Goal: Task Accomplishment & Management: Manage account settings

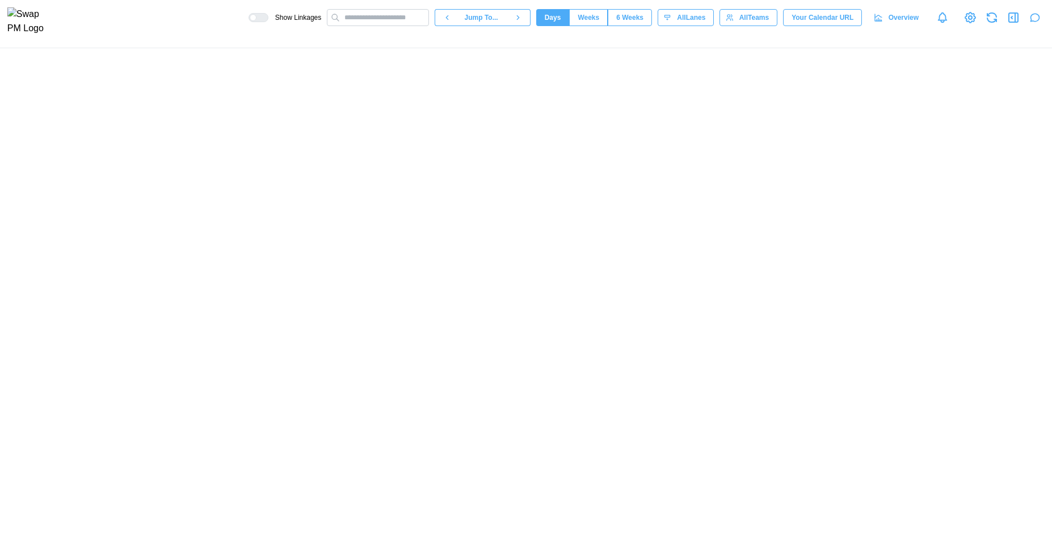
click at [1032, 23] on icon "button" at bounding box center [1035, 17] width 11 height 11
click at [1039, 19] on icon "button" at bounding box center [1035, 17] width 11 height 11
click at [1036, 22] on icon "button" at bounding box center [1035, 17] width 9 height 7
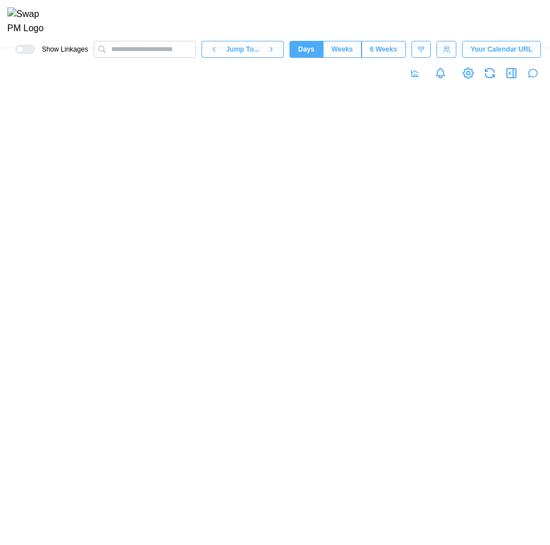
click at [534, 79] on icon "button" at bounding box center [532, 73] width 11 height 11
click at [339, 57] on span "Weeks" at bounding box center [342, 49] width 22 height 16
click at [384, 57] on span "6 Weeks" at bounding box center [383, 49] width 27 height 16
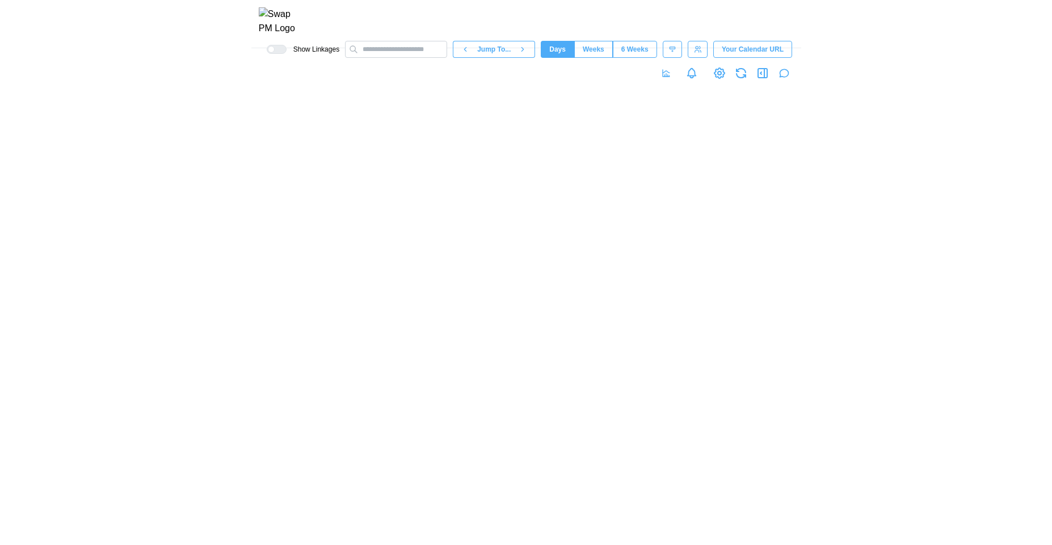
scroll to position [0, 60234]
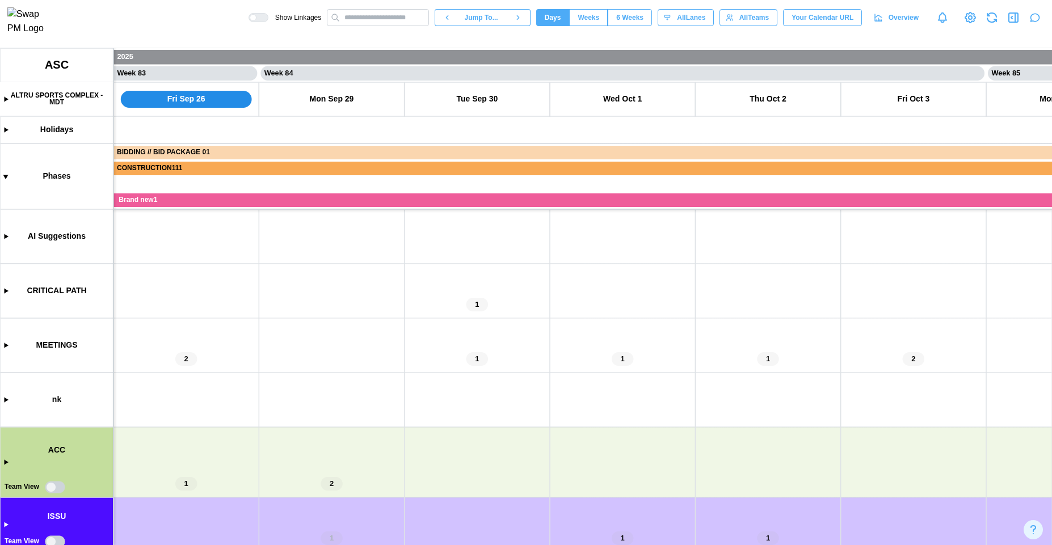
click at [1036, 19] on icon "button" at bounding box center [1035, 17] width 11 height 11
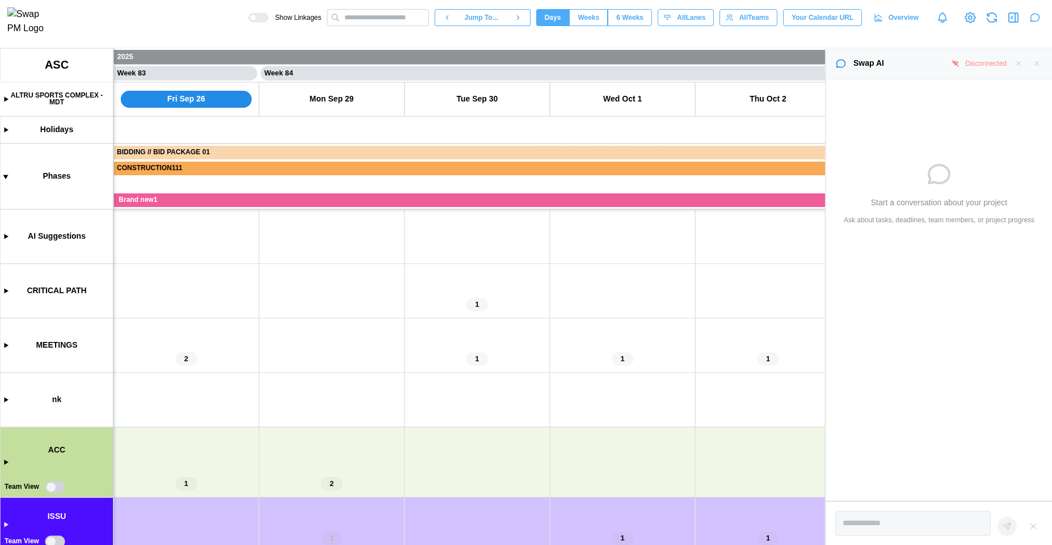
click at [1017, 64] on icon "button" at bounding box center [1019, 64] width 8 height 8
click at [1035, 26] on button "button" at bounding box center [1035, 18] width 16 height 16
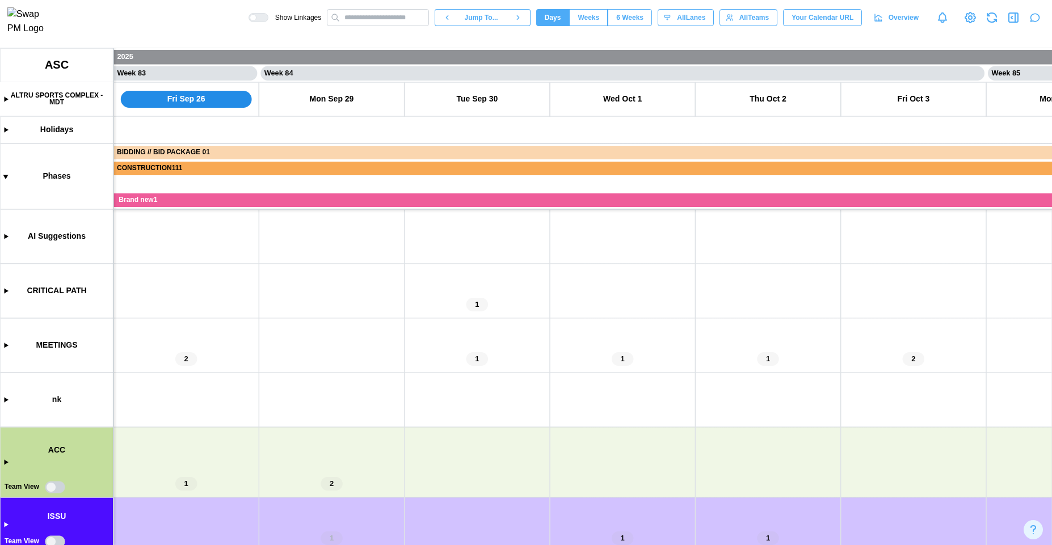
click at [1035, 26] on button "button" at bounding box center [1035, 18] width 16 height 16
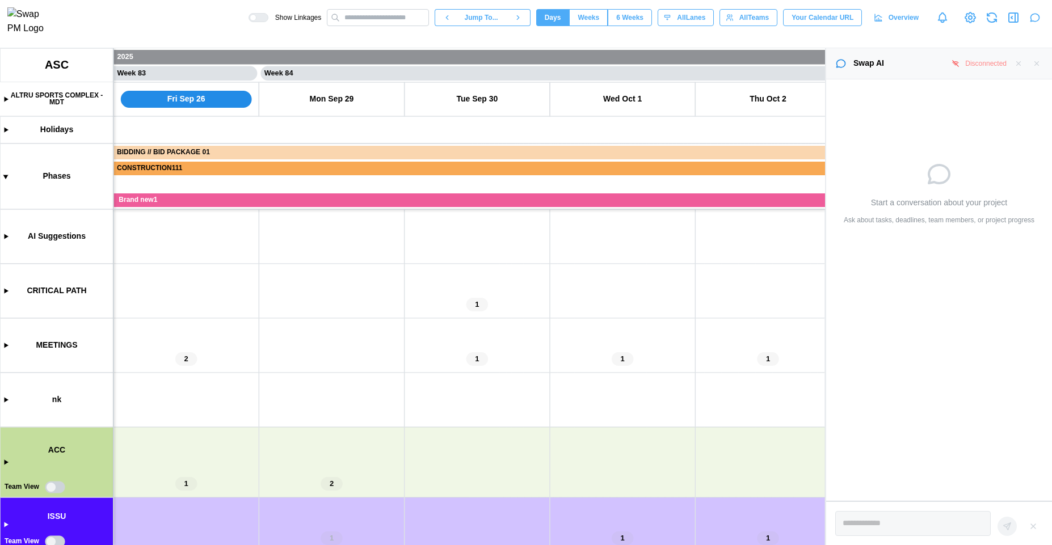
click at [1019, 66] on icon "button" at bounding box center [1019, 64] width 8 height 8
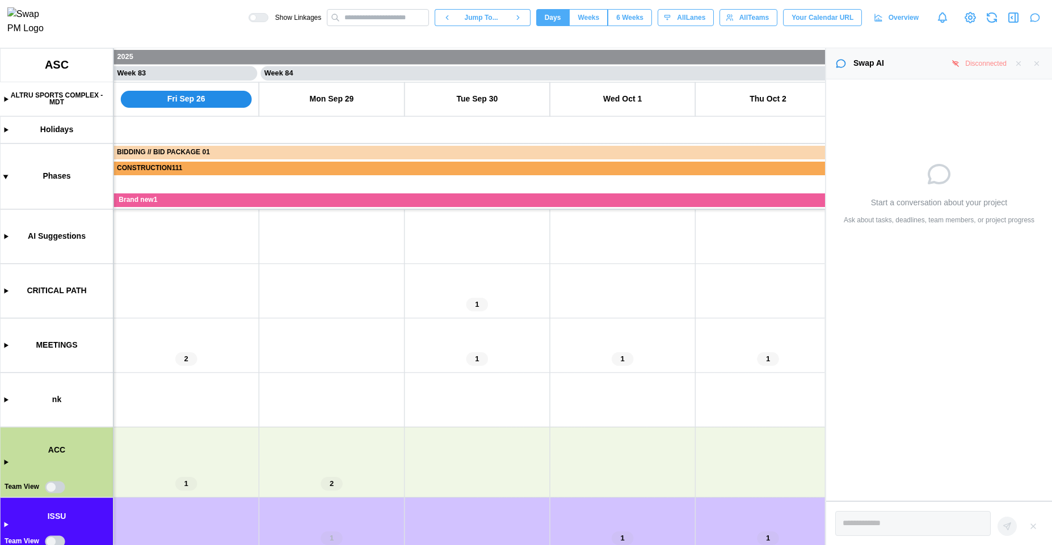
click at [1019, 66] on icon "button" at bounding box center [1019, 64] width 8 height 8
type textarea "*"
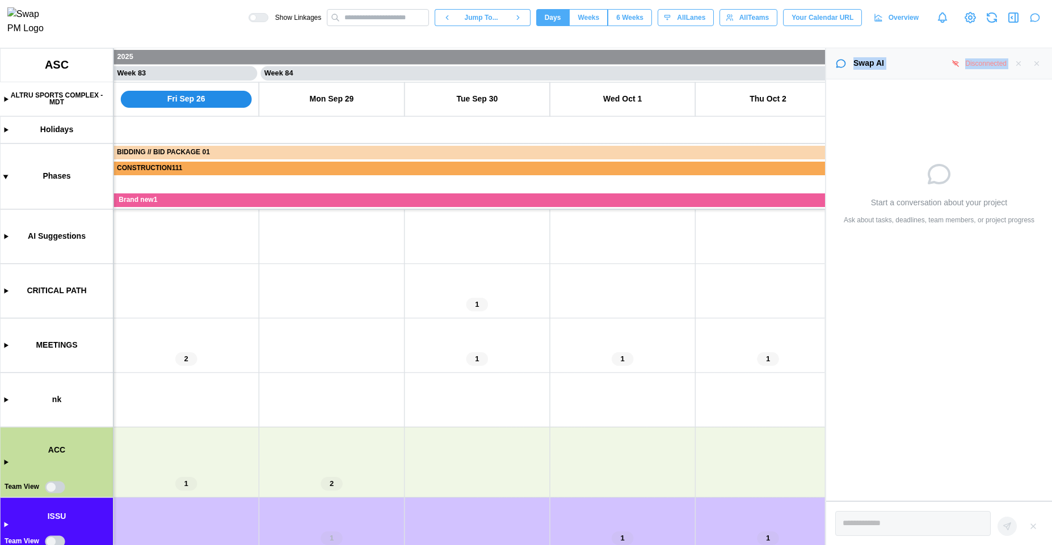
drag, startPoint x: 1040, startPoint y: 8, endPoint x: 1017, endPoint y: 71, distance: 67.2
click at [1017, 71] on div "Show Linkages Jump To... Days Weeks 6 Weeks days All Lanes All Teams Your Calen…" at bounding box center [526, 272] width 1052 height 545
click at [1017, 71] on div "Swap AI Disconnected" at bounding box center [939, 63] width 226 height 31
click at [1018, 65] on icon "button" at bounding box center [1019, 64] width 8 height 8
click at [1021, 62] on icon "button" at bounding box center [1019, 64] width 8 height 8
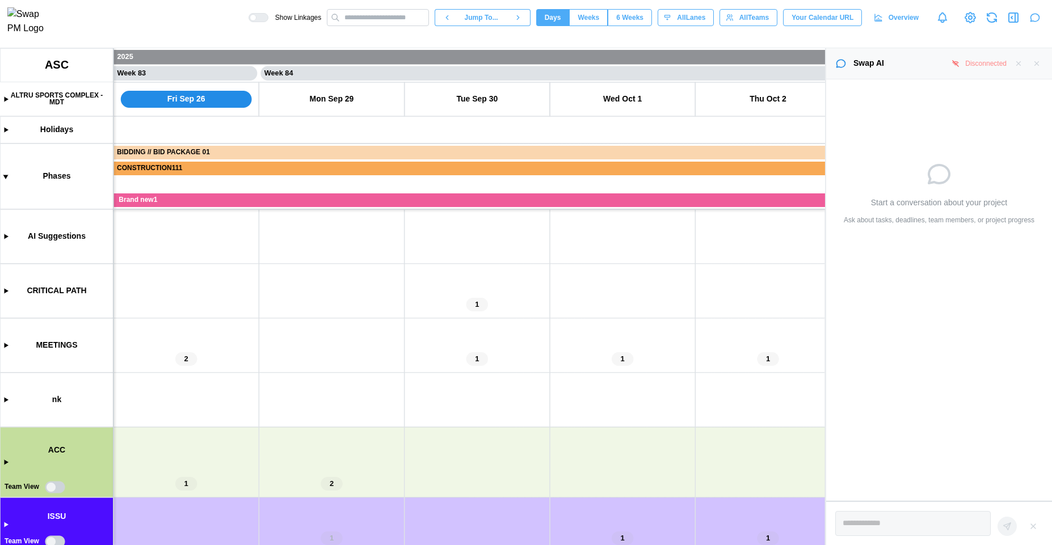
click at [1021, 62] on icon "button" at bounding box center [1019, 64] width 8 height 8
type textarea "*"
click at [989, 64] on div "Disconnected" at bounding box center [985, 63] width 41 height 11
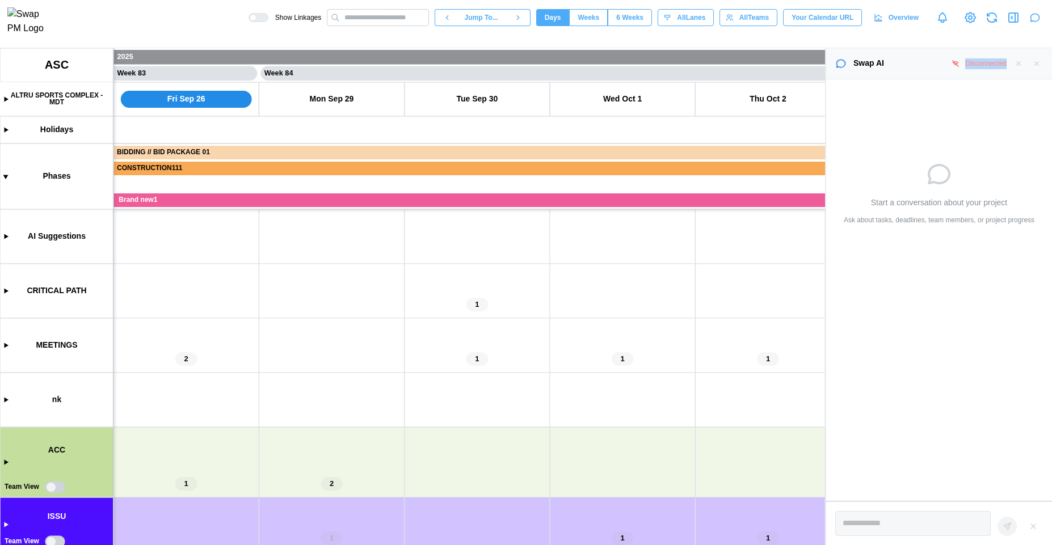
click at [989, 64] on div "Disconnected" at bounding box center [985, 63] width 41 height 11
click at [957, 103] on div "Start a conversation about your project Ask about tasks, deadlines, team member…" at bounding box center [939, 192] width 226 height 227
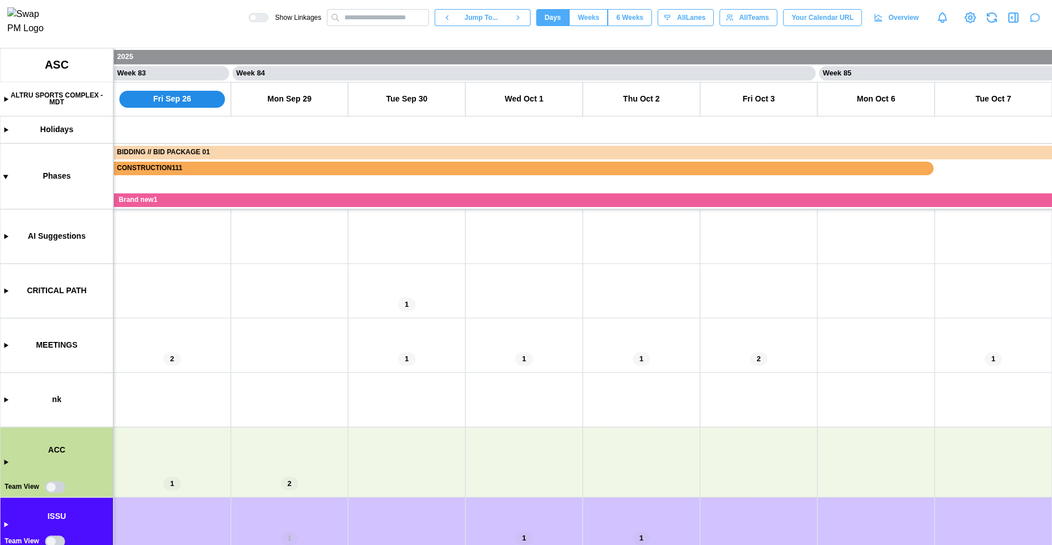
scroll to position [0, 48583]
click at [1044, 22] on div "Show Linkages Jump To... Days Weeks 6 Weeks days All Lanes All Teams Your Calen…" at bounding box center [651, 17] width 804 height 19
click at [1038, 21] on icon "button" at bounding box center [1035, 17] width 11 height 11
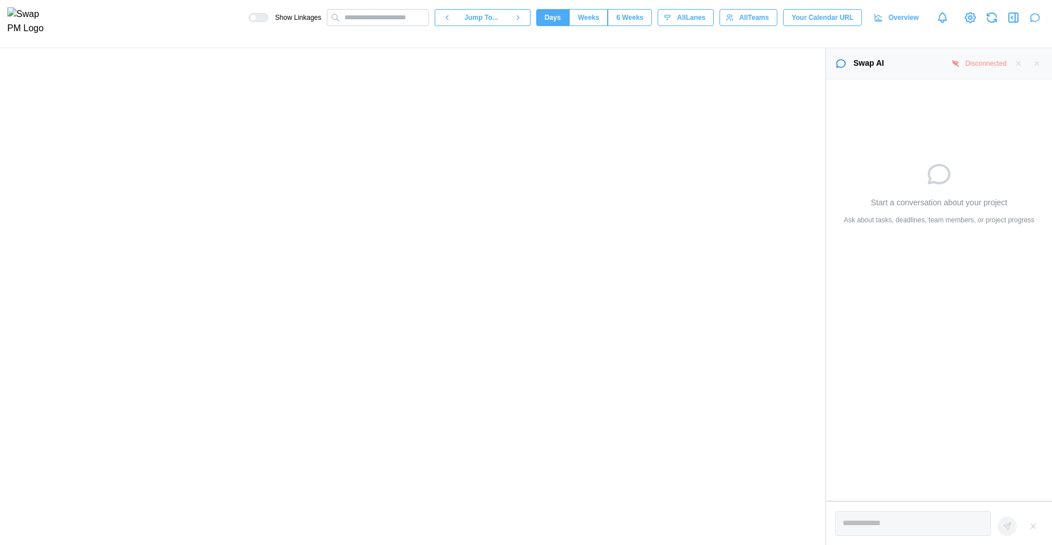
type textarea "*"
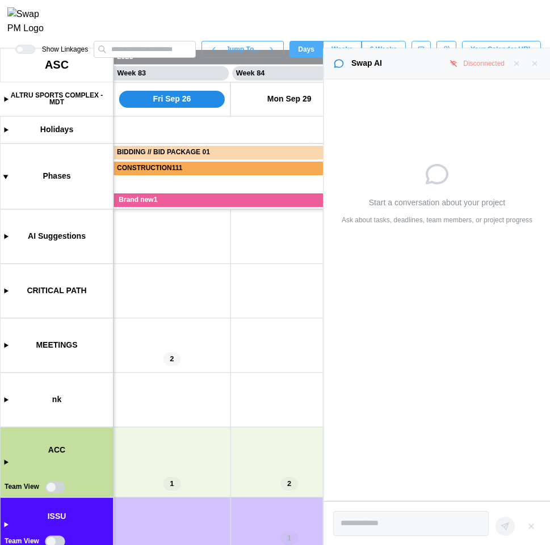
click at [517, 67] on icon "button" at bounding box center [517, 64] width 8 height 8
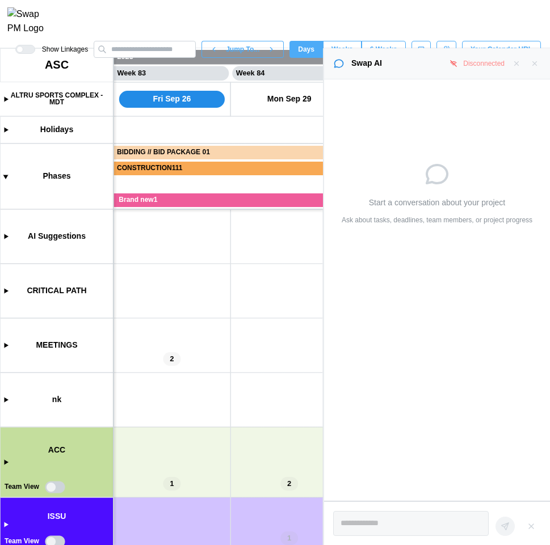
click at [517, 67] on icon "button" at bounding box center [517, 64] width 8 height 8
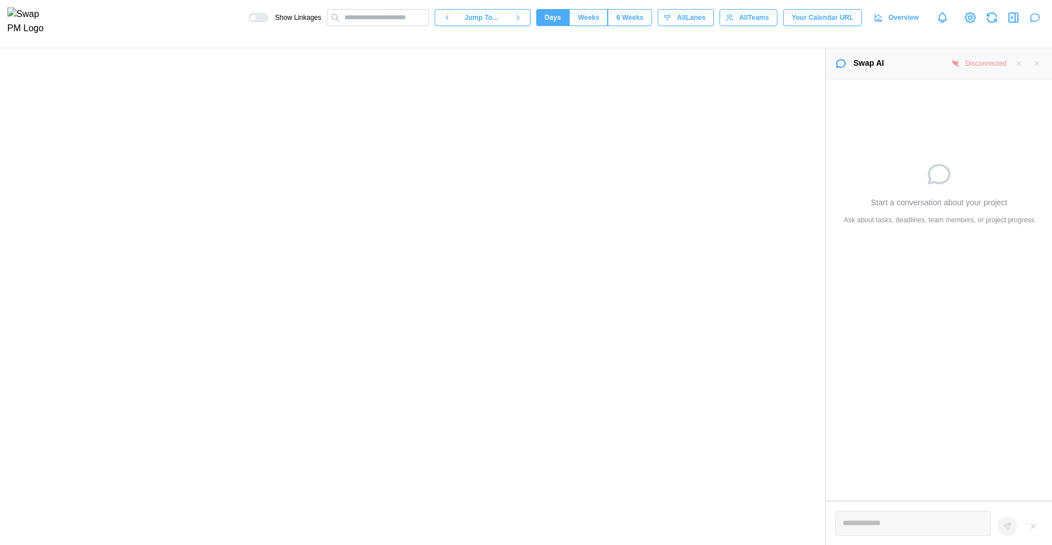
type textarea "*"
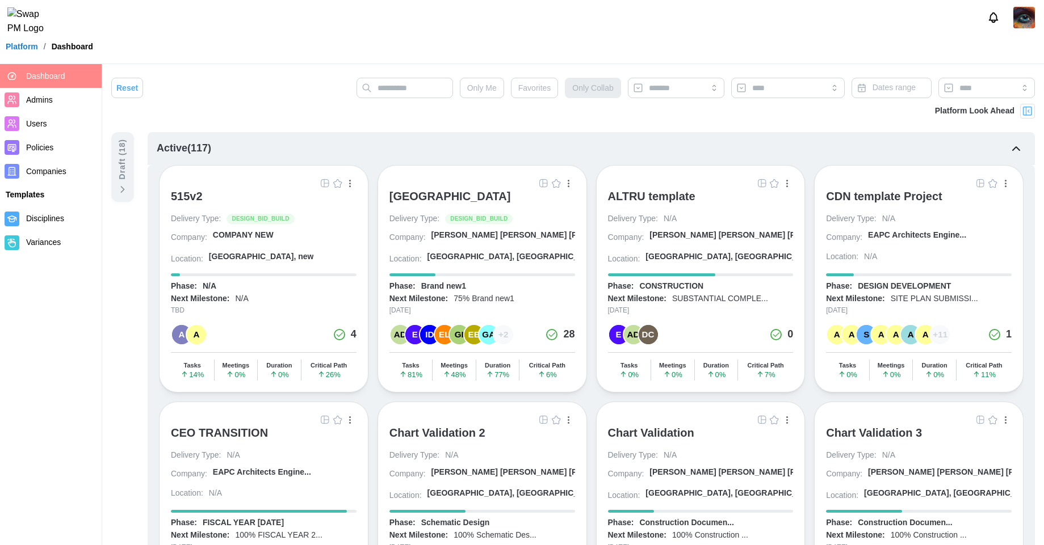
click at [1023, 11] on img at bounding box center [1024, 18] width 22 height 22
click at [1025, 25] on img at bounding box center [1024, 18] width 22 height 22
click at [1028, 22] on img at bounding box center [1024, 18] width 22 height 22
click at [1022, 28] on img at bounding box center [1024, 18] width 22 height 22
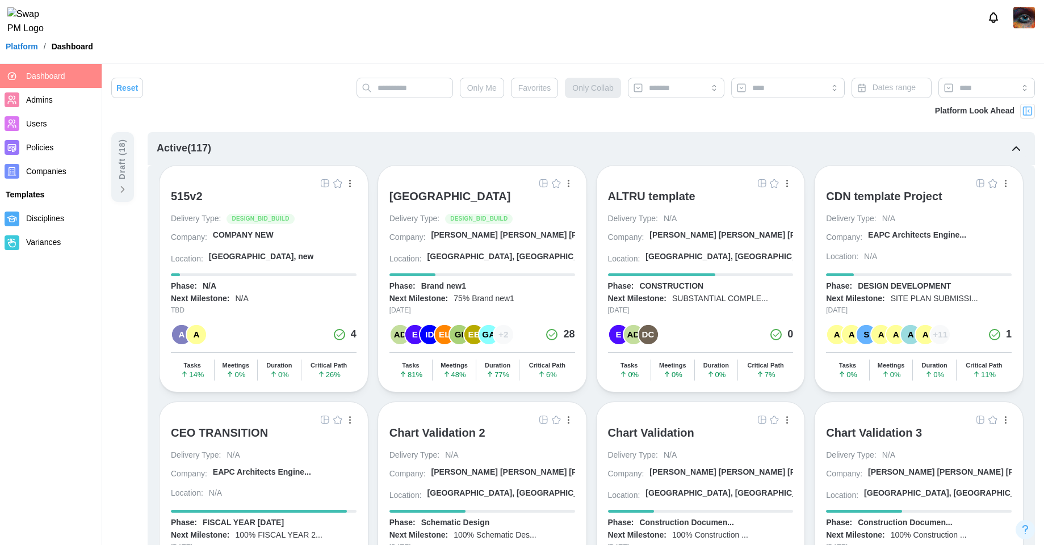
click at [1022, 28] on img at bounding box center [1024, 18] width 22 height 22
click at [1016, 64] on button "Sign Out" at bounding box center [1010, 70] width 62 height 20
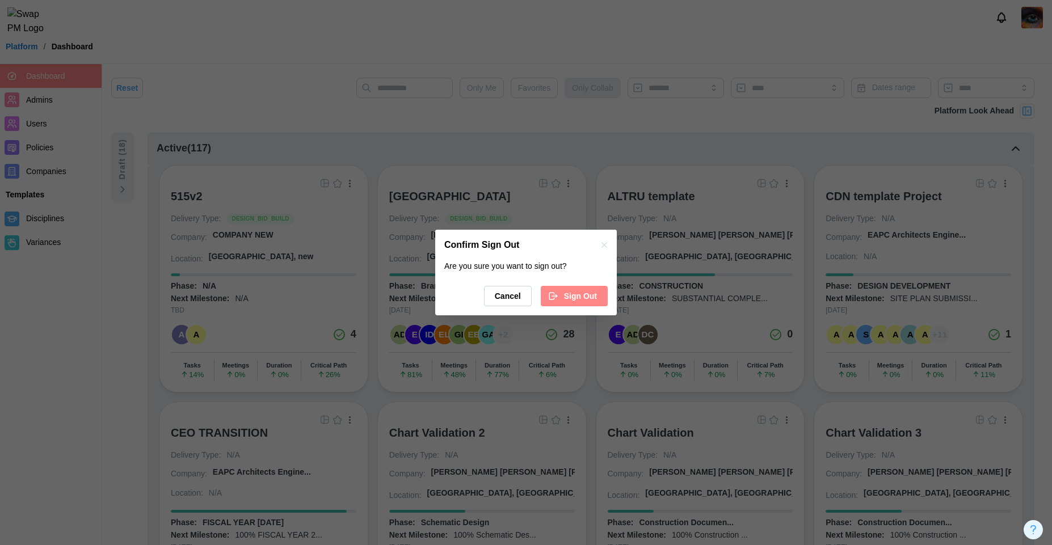
click at [586, 295] on span "Sign Out" at bounding box center [580, 296] width 33 height 19
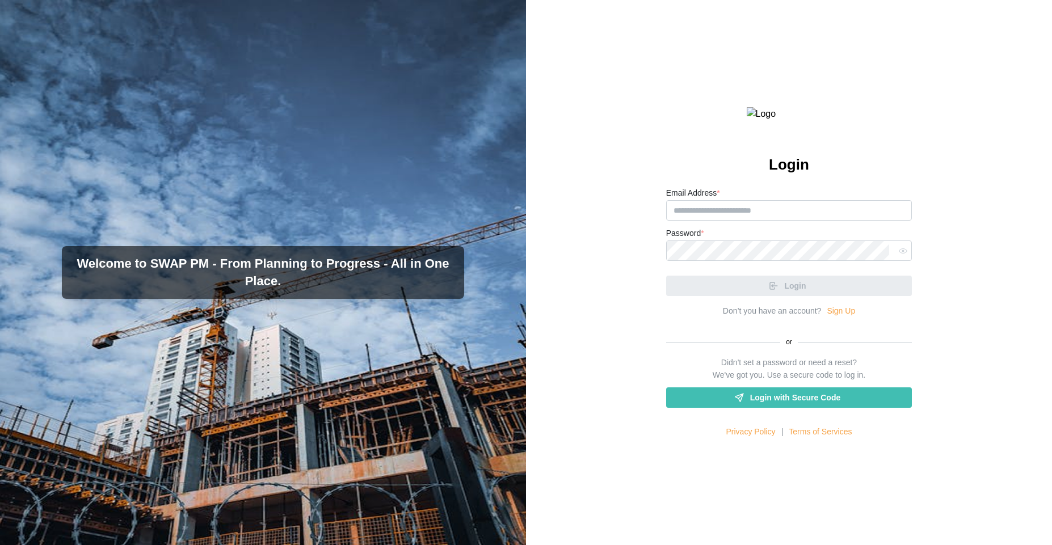
click at [718, 248] on form "Email Address * Password * Login" at bounding box center [789, 241] width 246 height 110
type input "**********"
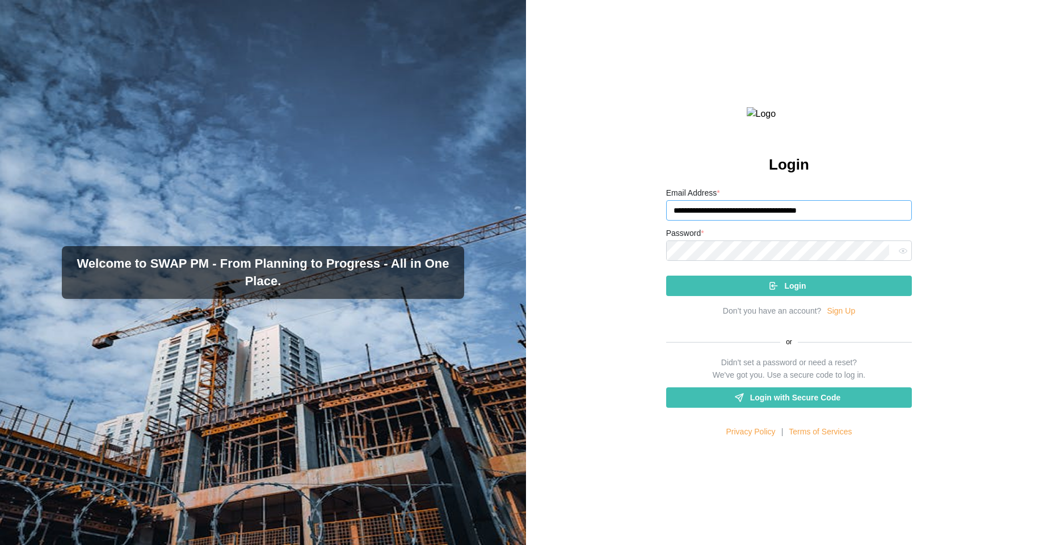
click at [704, 221] on input "**********" at bounding box center [789, 210] width 246 height 20
click at [753, 296] on div "Login" at bounding box center [788, 285] width 228 height 19
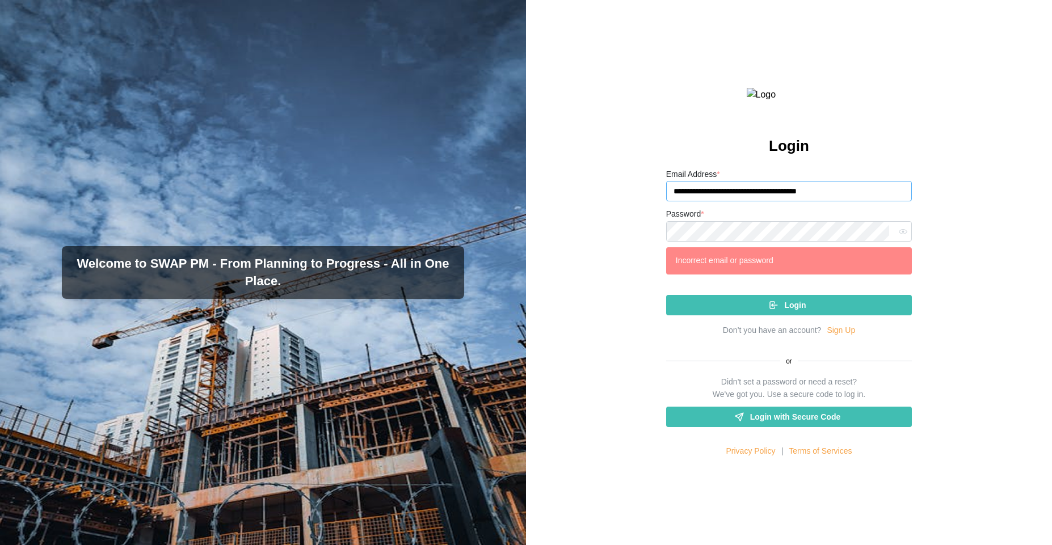
drag, startPoint x: 853, startPoint y: 216, endPoint x: 698, endPoint y: 207, distance: 155.2
click at [698, 201] on input "**********" at bounding box center [789, 191] width 246 height 20
click at [775, 315] on div "Login" at bounding box center [788, 305] width 228 height 19
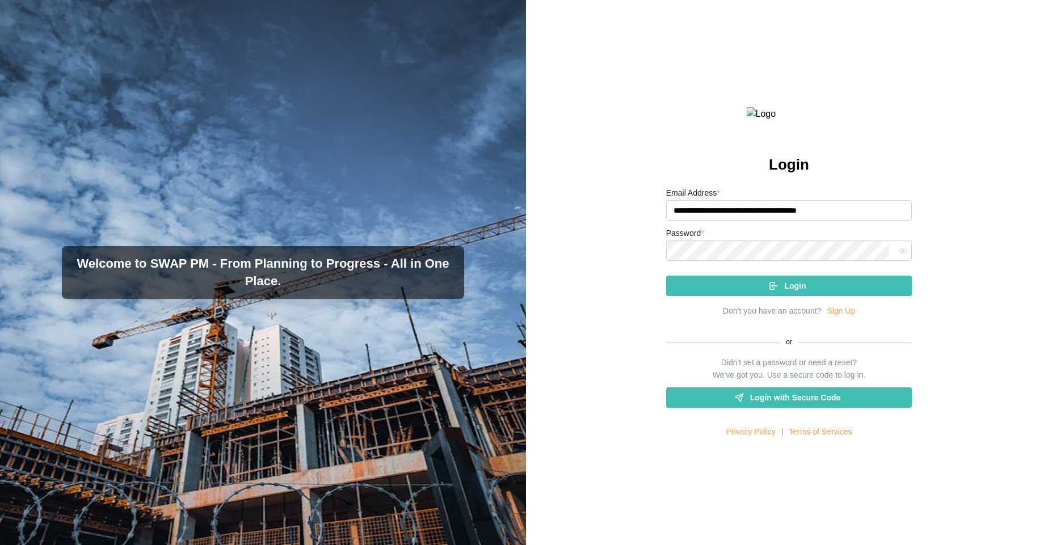
click at [769, 291] on icon "submit" at bounding box center [774, 286] width 10 height 10
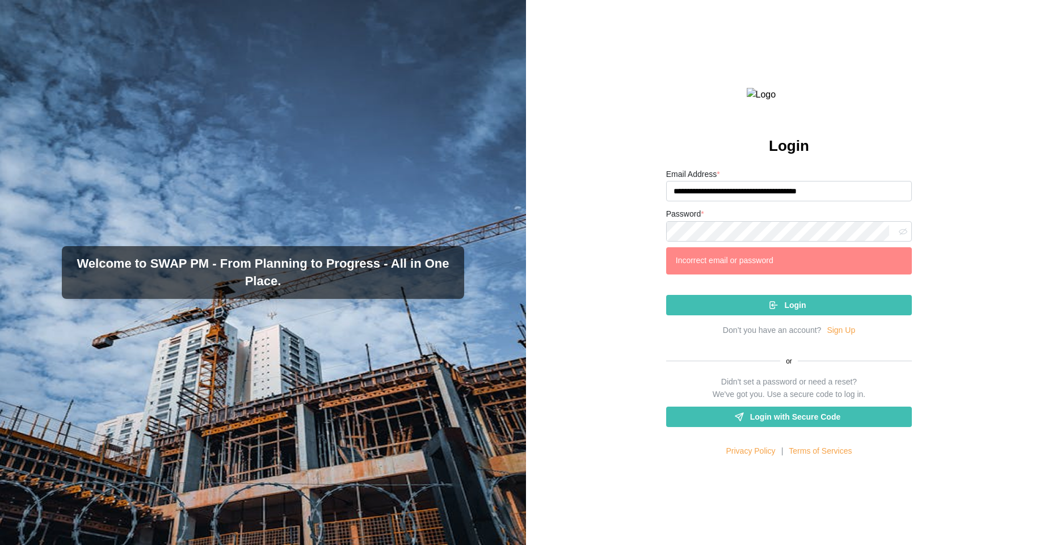
click at [900, 236] on icon "button" at bounding box center [903, 232] width 9 height 9
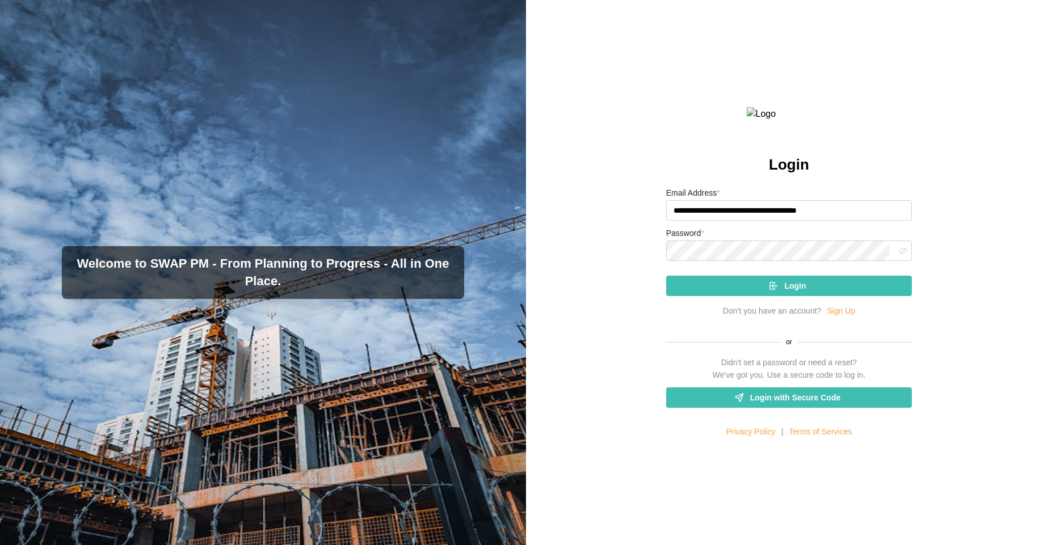
click at [734, 296] on div "Login" at bounding box center [788, 285] width 228 height 19
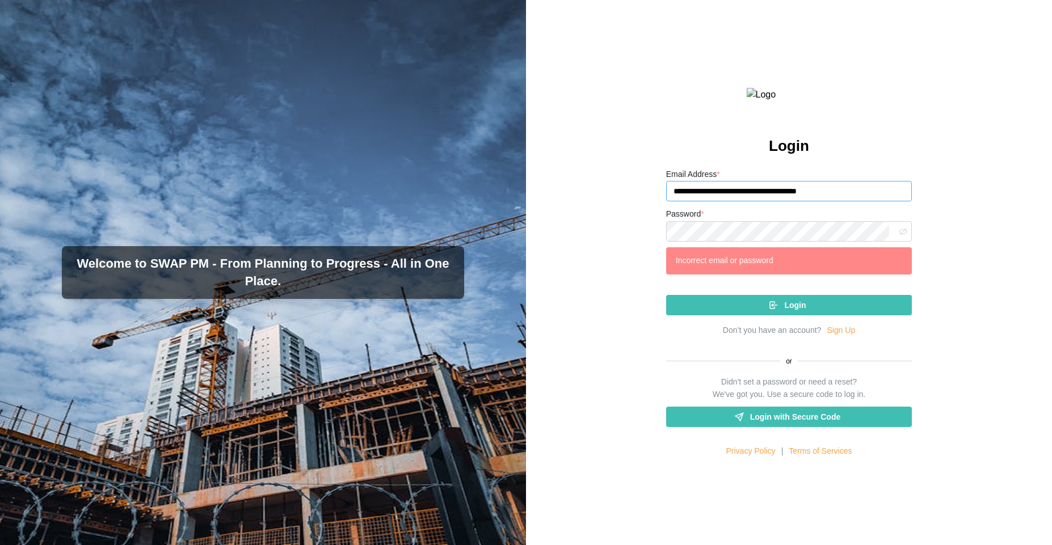
click at [778, 201] on input "**********" at bounding box center [789, 191] width 246 height 20
click at [776, 201] on input "**********" at bounding box center [789, 191] width 246 height 20
click at [775, 201] on input "**********" at bounding box center [789, 191] width 246 height 20
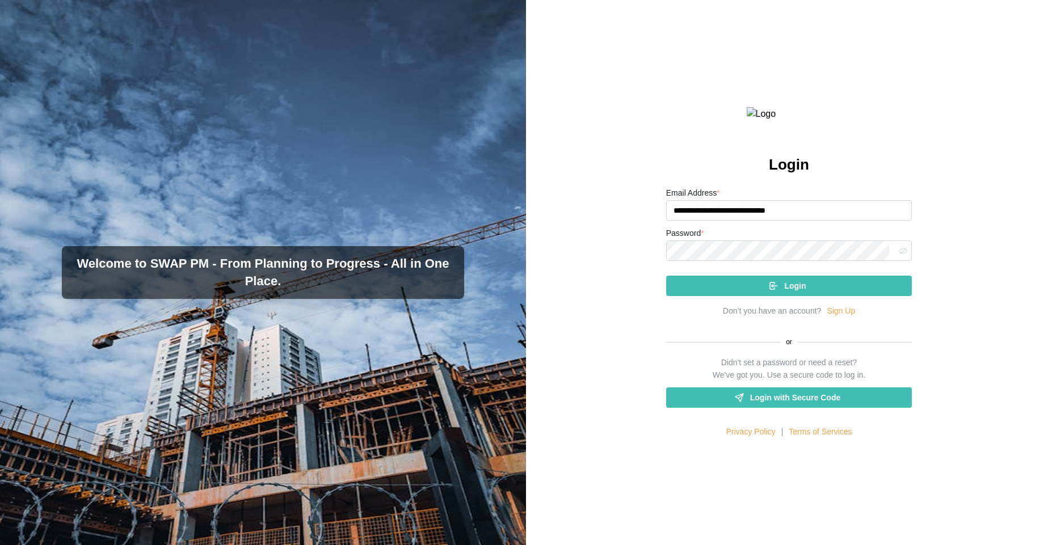
click at [743, 296] on div "Login" at bounding box center [788, 285] width 228 height 19
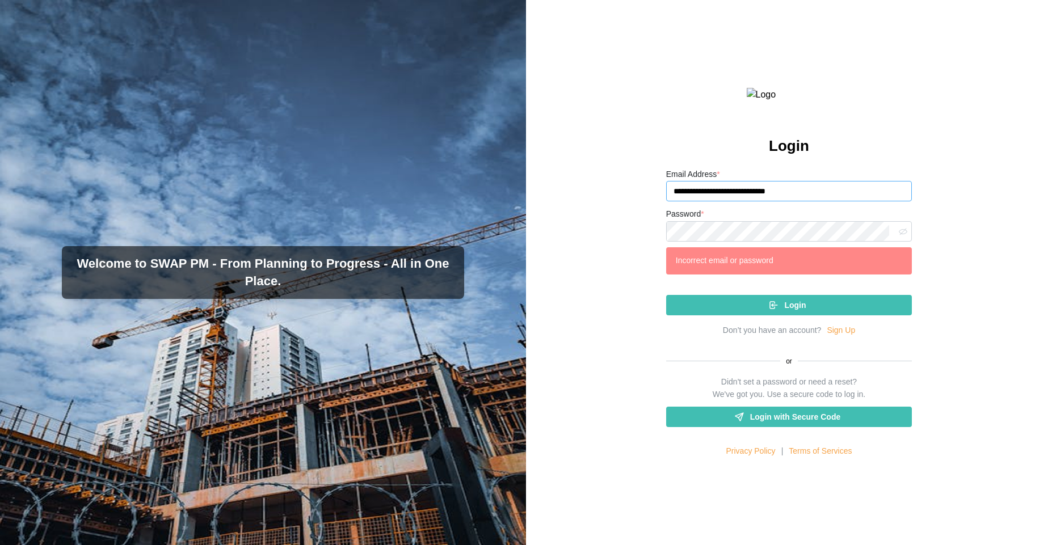
drag, startPoint x: 822, startPoint y: 218, endPoint x: 604, endPoint y: 209, distance: 218.1
click at [604, 209] on div "**********" at bounding box center [789, 272] width 526 height 545
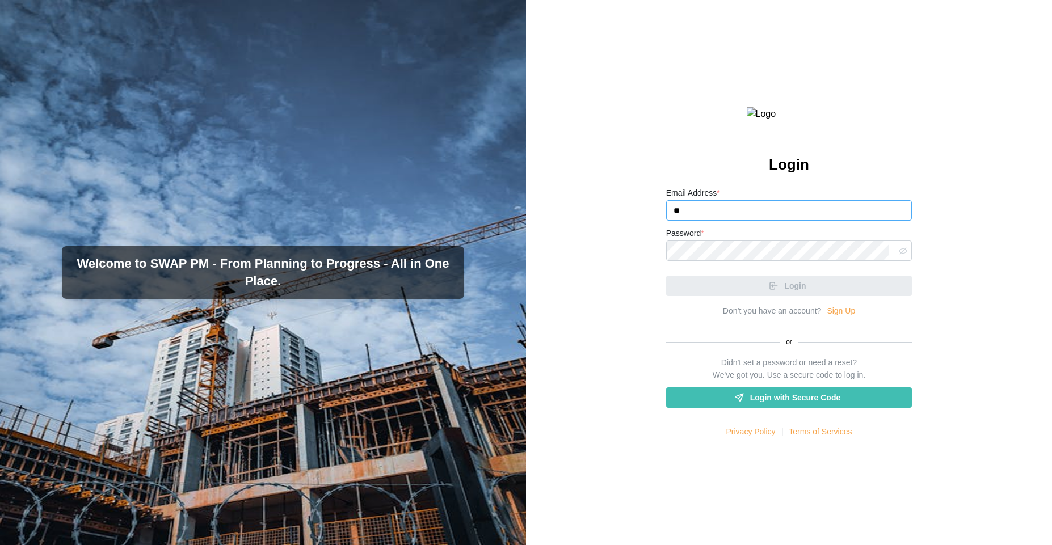
type input "*"
type input "**********"
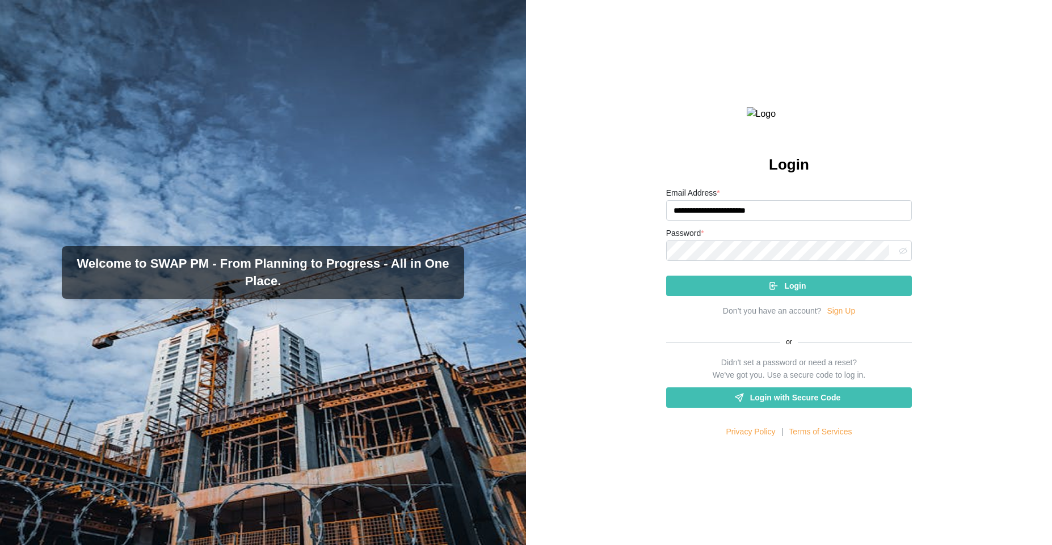
click at [697, 296] on div "Login" at bounding box center [788, 285] width 228 height 19
